Goal: Transaction & Acquisition: Purchase product/service

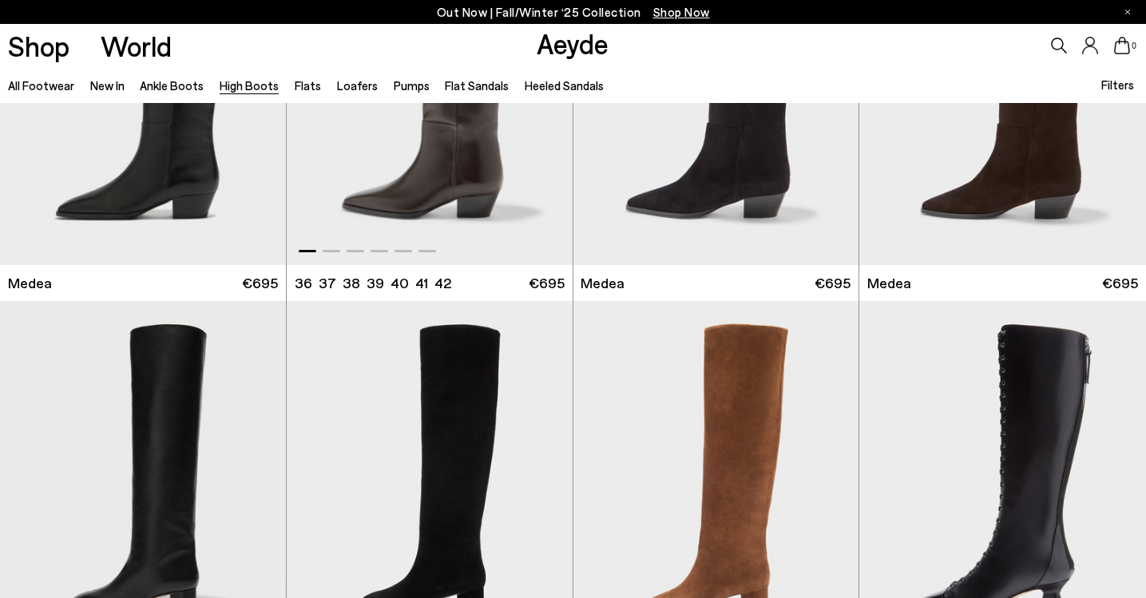
scroll to position [9, 0]
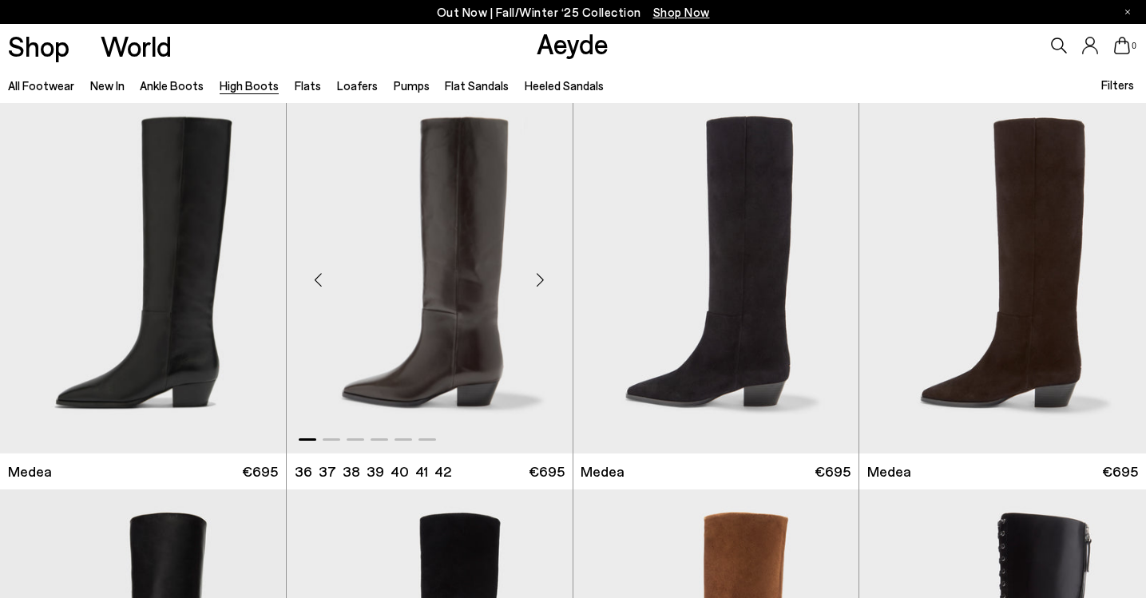
click at [303, 166] on img "1 / 6" at bounding box center [430, 273] width 286 height 359
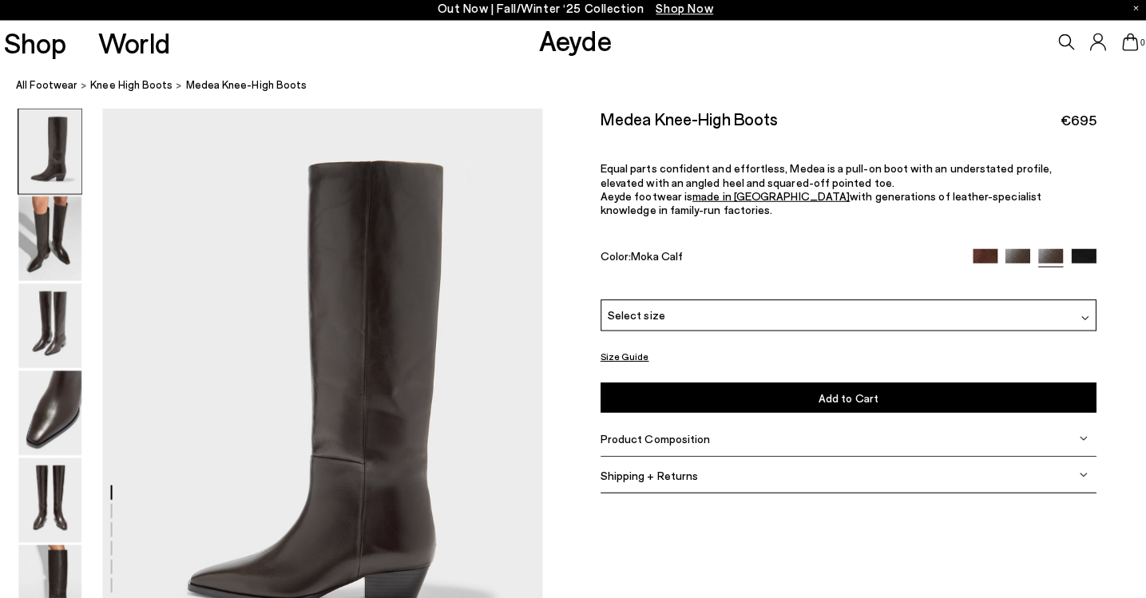
click at [968, 250] on img at bounding box center [978, 262] width 25 height 25
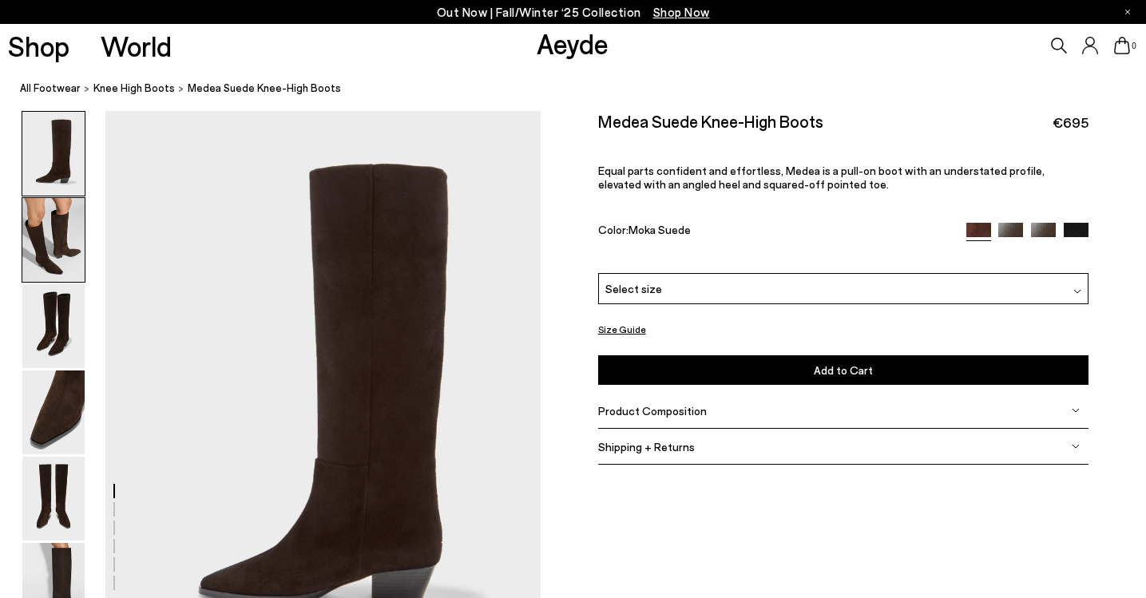
click at [37, 227] on img at bounding box center [53, 240] width 62 height 84
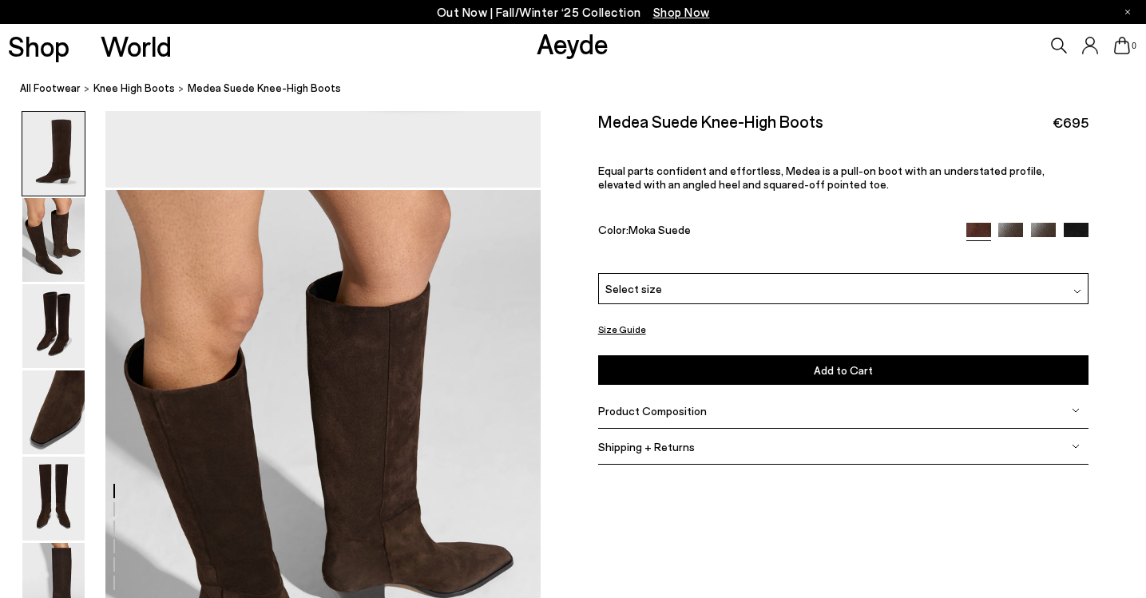
scroll to position [584, 0]
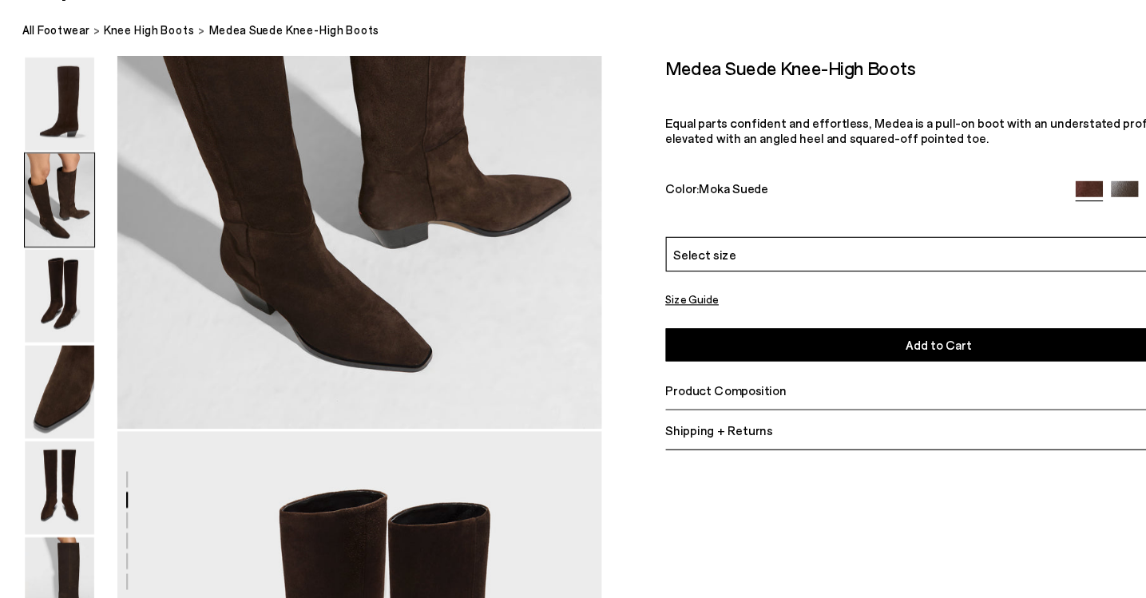
scroll to position [827, 41]
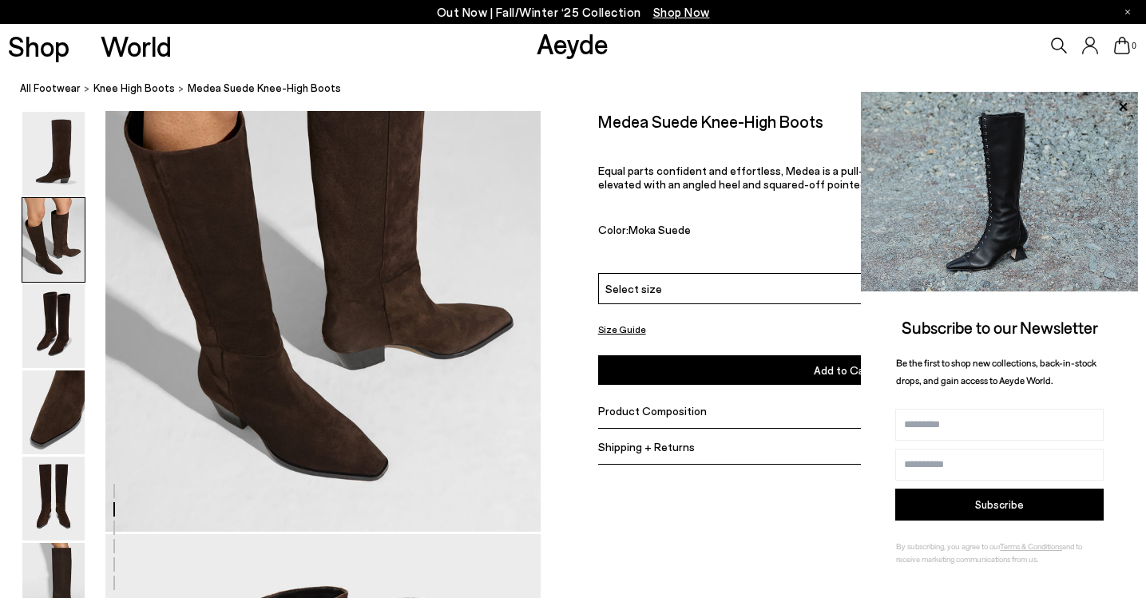
scroll to position [633, 0]
